Goal: Task Accomplishment & Management: Use online tool/utility

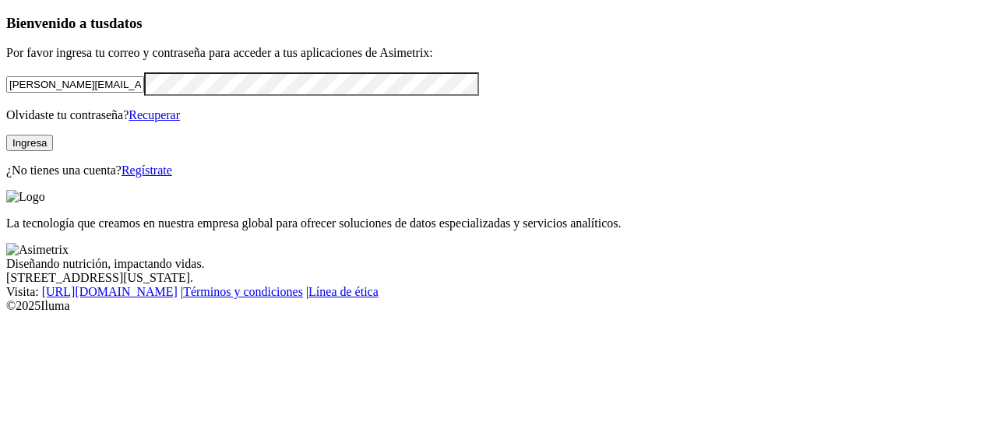
click at [144, 93] on input "[PERSON_NAME][EMAIL_ADDRESS][PERSON_NAME][DOMAIN_NAME]" at bounding box center [75, 84] width 138 height 16
type input "[PERSON_NAME][EMAIL_ADDRESS][PERSON_NAME][DOMAIN_NAME]"
click at [53, 151] on button "Ingresa" at bounding box center [29, 143] width 47 height 16
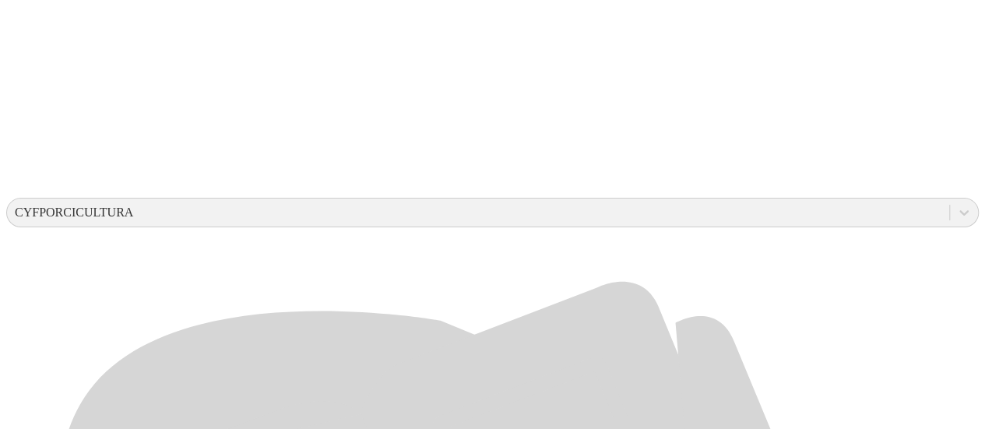
scroll to position [436, 0]
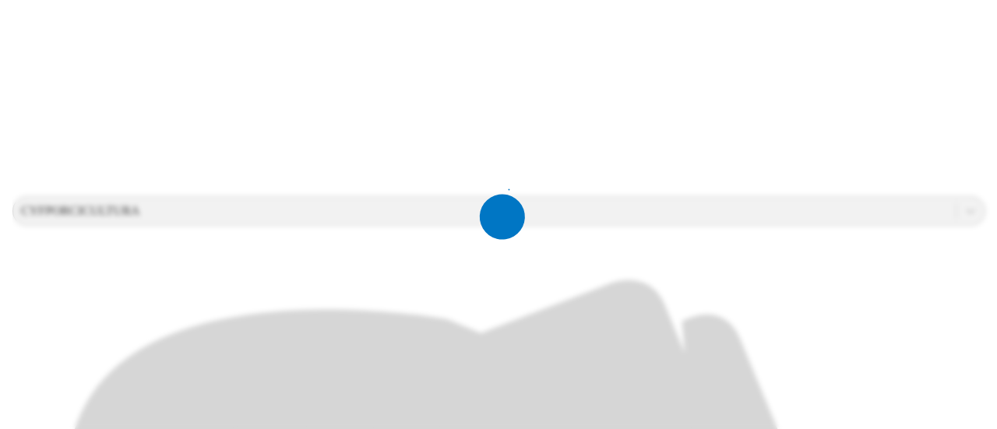
scroll to position [0, 0]
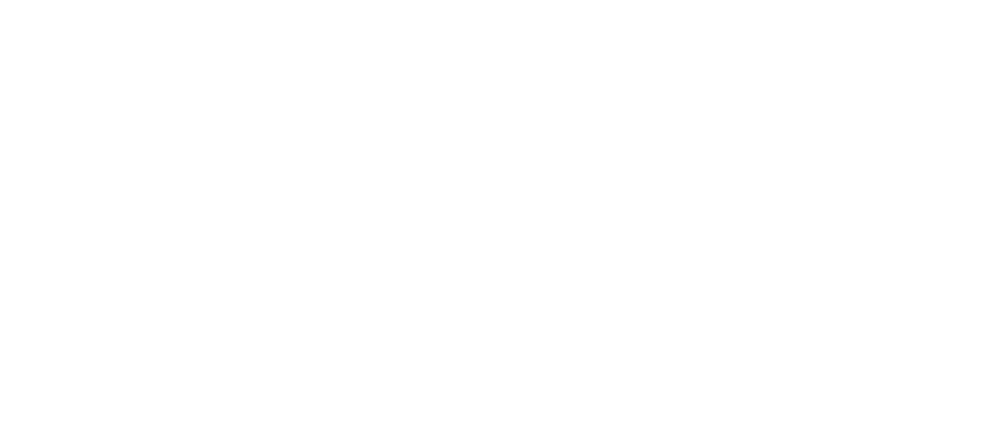
drag, startPoint x: 718, startPoint y: 244, endPoint x: 442, endPoint y: 233, distance: 275.9
type input "2024 - AGO 25"
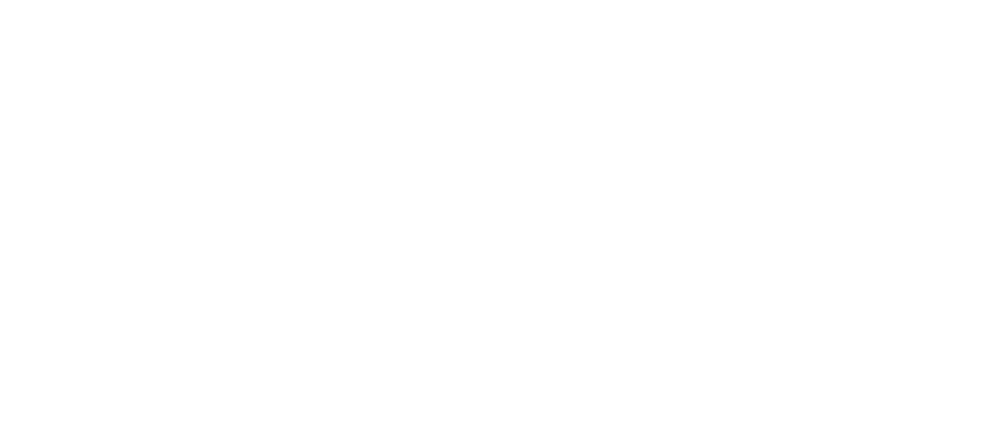
paste input "2024 - AGO 25"
type input "2024 - AGO 25"
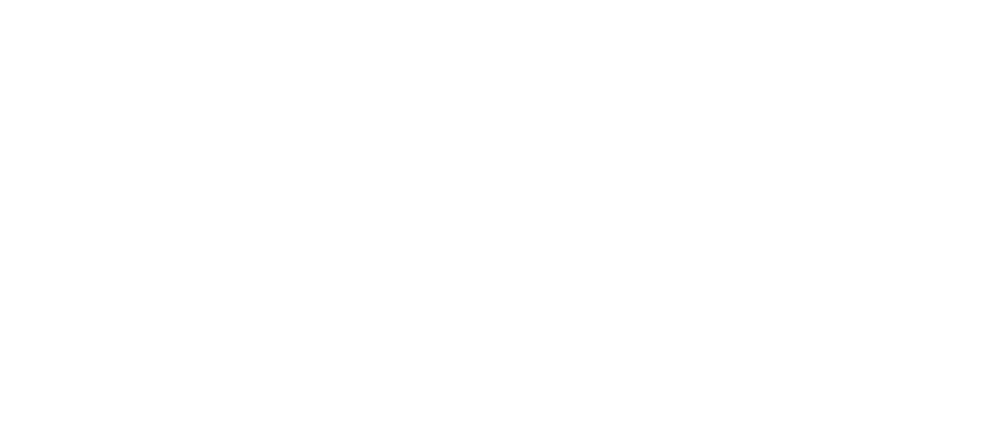
paste input "2024 - AGO 25"
type input "2024 - AGO 25"
